Goal: Find specific page/section: Find specific page/section

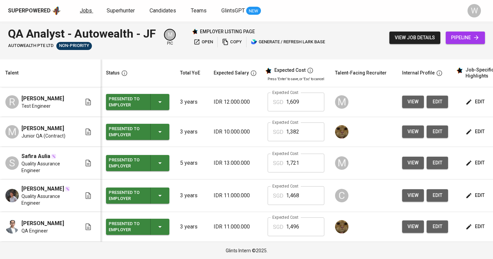
click at [80, 10] on span "Jobs" at bounding box center [86, 10] width 12 height 6
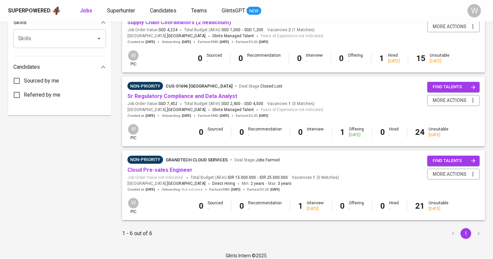
scroll to position [317, 0]
click at [160, 93] on link "Sr Regulatory Compliance and Data Analyst" at bounding box center [183, 96] width 110 height 6
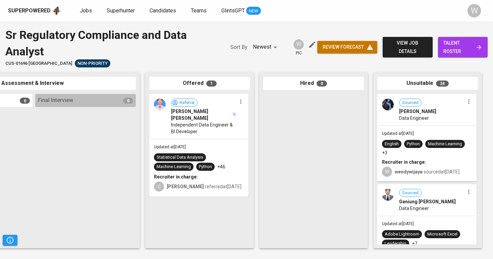
scroll to position [0, 306]
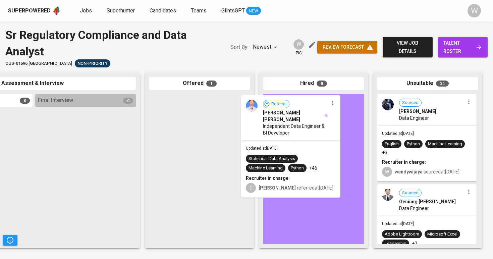
drag, startPoint x: 187, startPoint y: 127, endPoint x: 281, endPoint y: 129, distance: 93.7
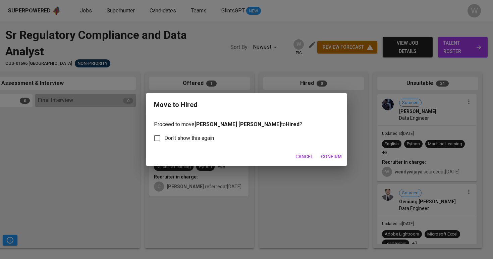
click at [327, 163] on div "Cancel Confirm" at bounding box center [246, 157] width 201 height 18
click at [327, 158] on span "Confirm" at bounding box center [331, 157] width 21 height 8
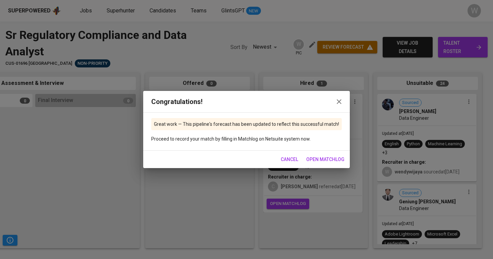
click at [340, 103] on icon "button" at bounding box center [339, 101] width 5 height 5
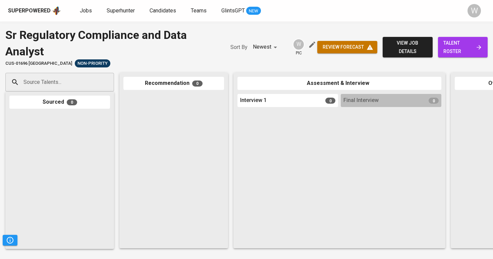
scroll to position [0, 0]
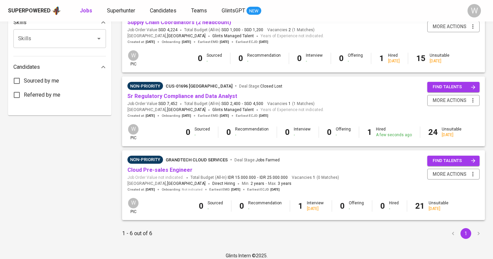
scroll to position [317, 0]
